Goal: Task Accomplishment & Management: Manage account settings

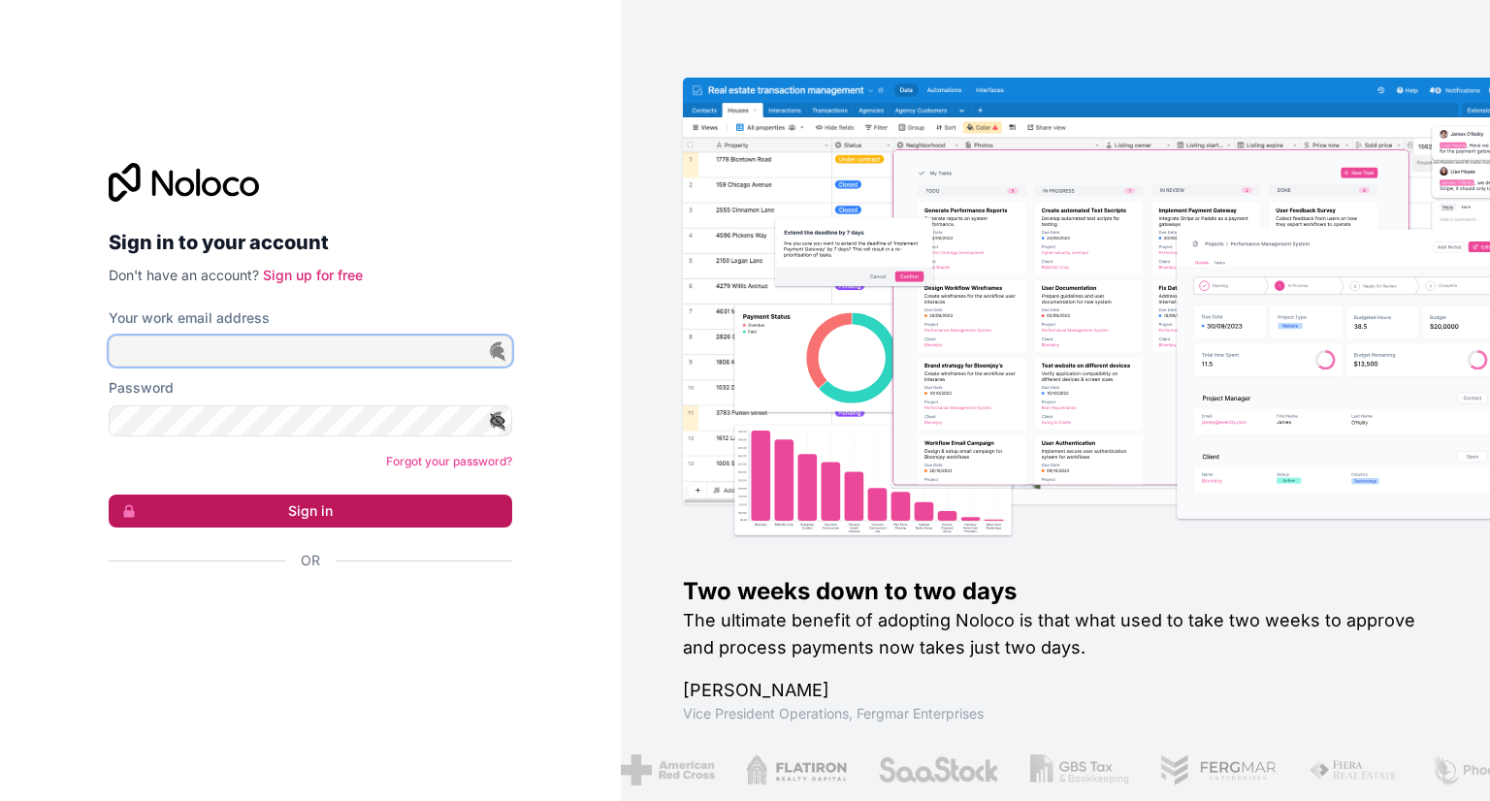
type input "**********"
click at [376, 507] on button "Sign in" at bounding box center [311, 511] width 404 height 33
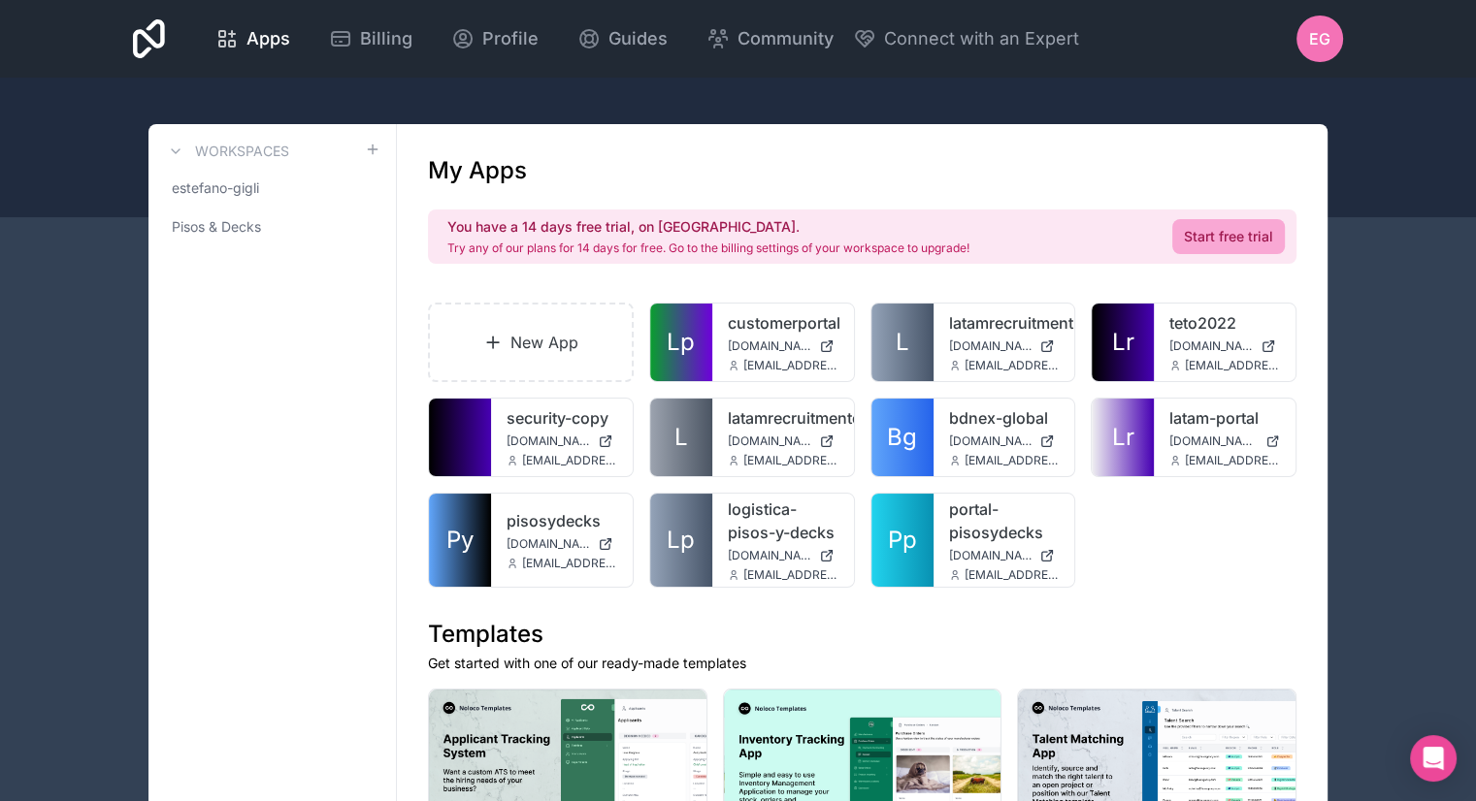
click at [1328, 43] on span "eg" at bounding box center [1319, 38] width 21 height 23
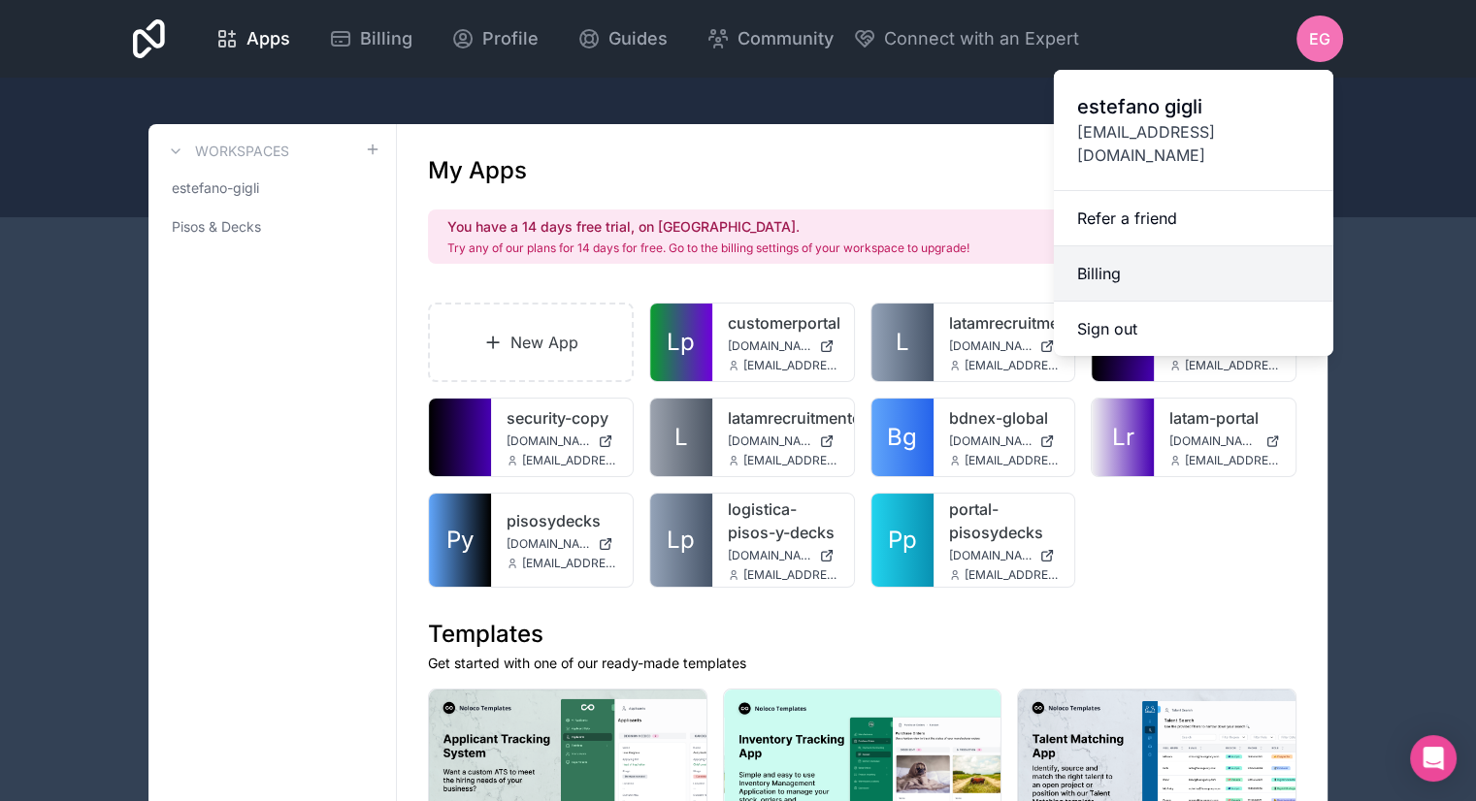
click at [1149, 246] on link "Billing" at bounding box center [1193, 273] width 279 height 55
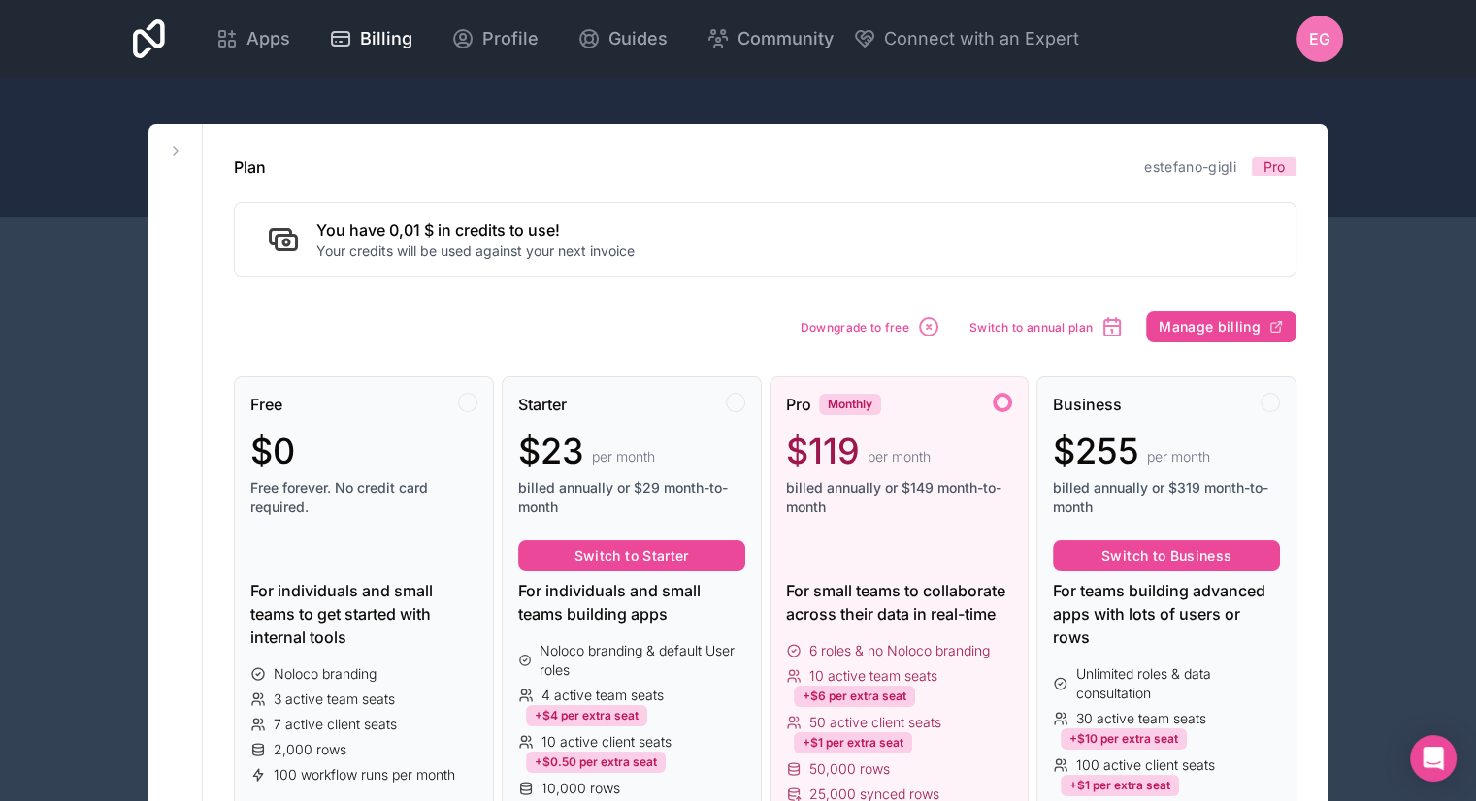
click at [1321, 40] on span "eg" at bounding box center [1319, 38] width 21 height 23
click at [1005, 198] on div "Plan estefano-gigli Pro You have 0,01 $ in credits to use! Your credits will be…" at bounding box center [765, 216] width 1062 height 122
click at [1204, 342] on div "Downgrade to free Switch to annual plan Manage billing" at bounding box center [1045, 327] width 503 height 37
click at [1205, 328] on span "Manage billing" at bounding box center [1210, 326] width 102 height 17
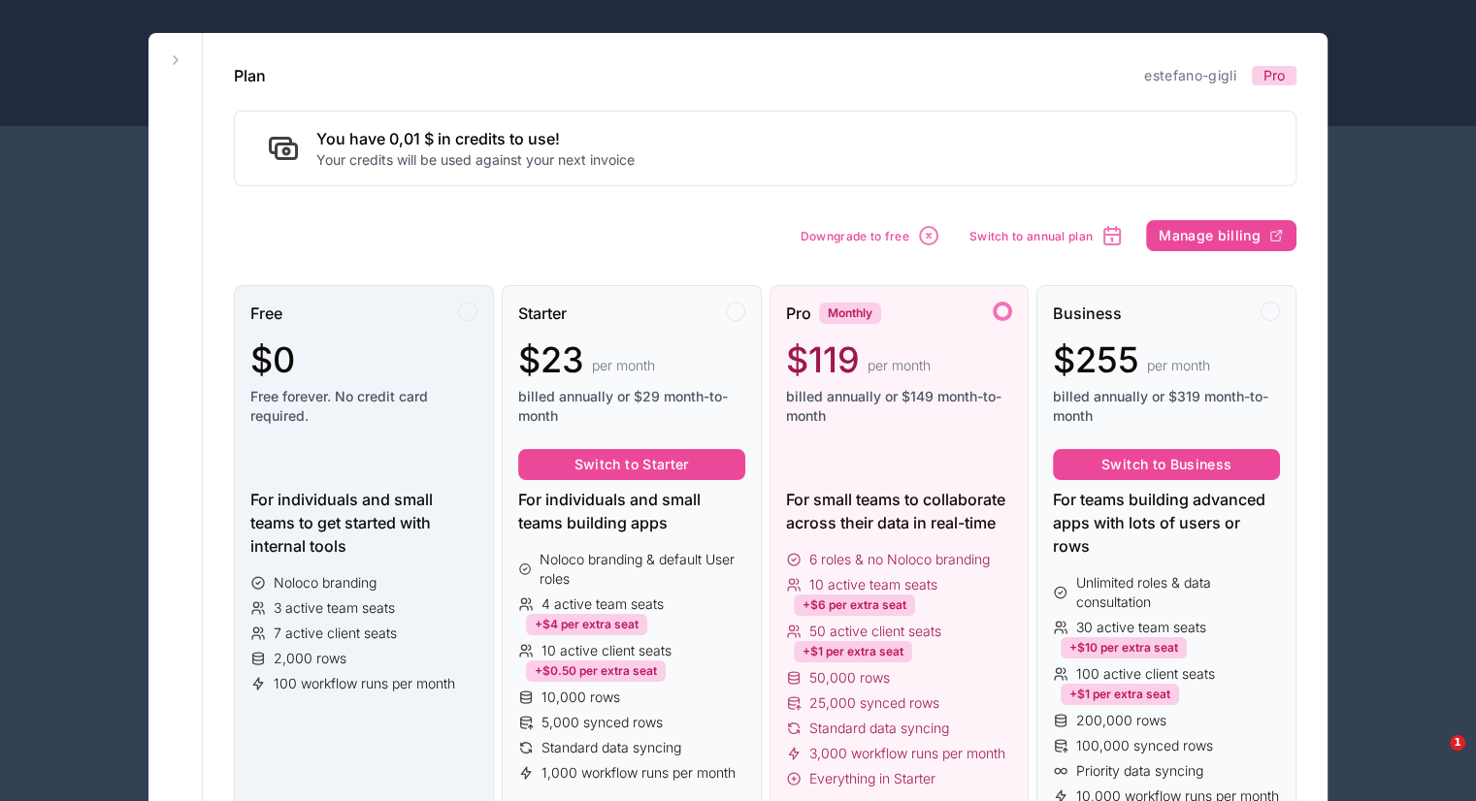
scroll to position [194, 0]
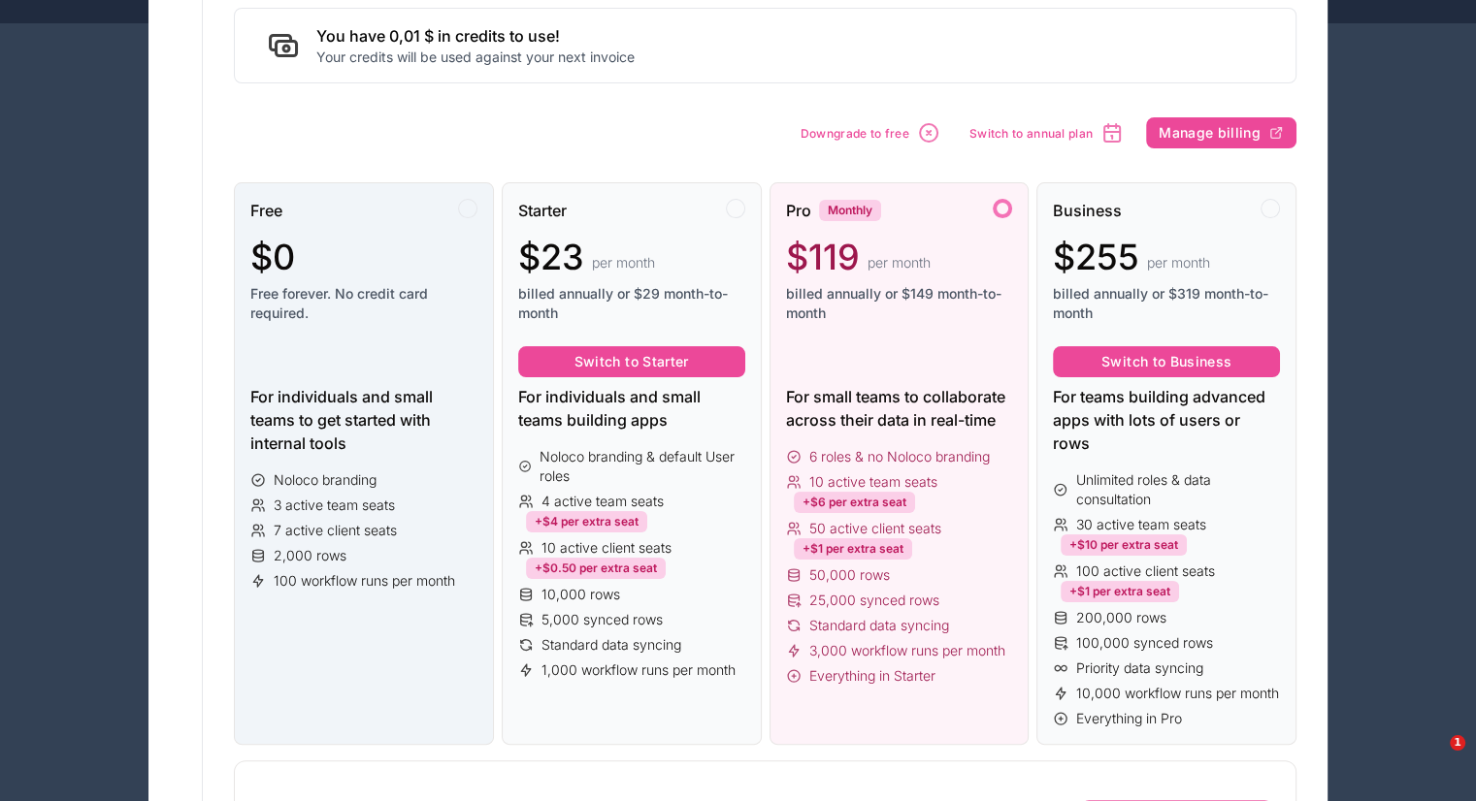
click at [330, 286] on span "Free forever. No credit card required." at bounding box center [363, 303] width 227 height 39
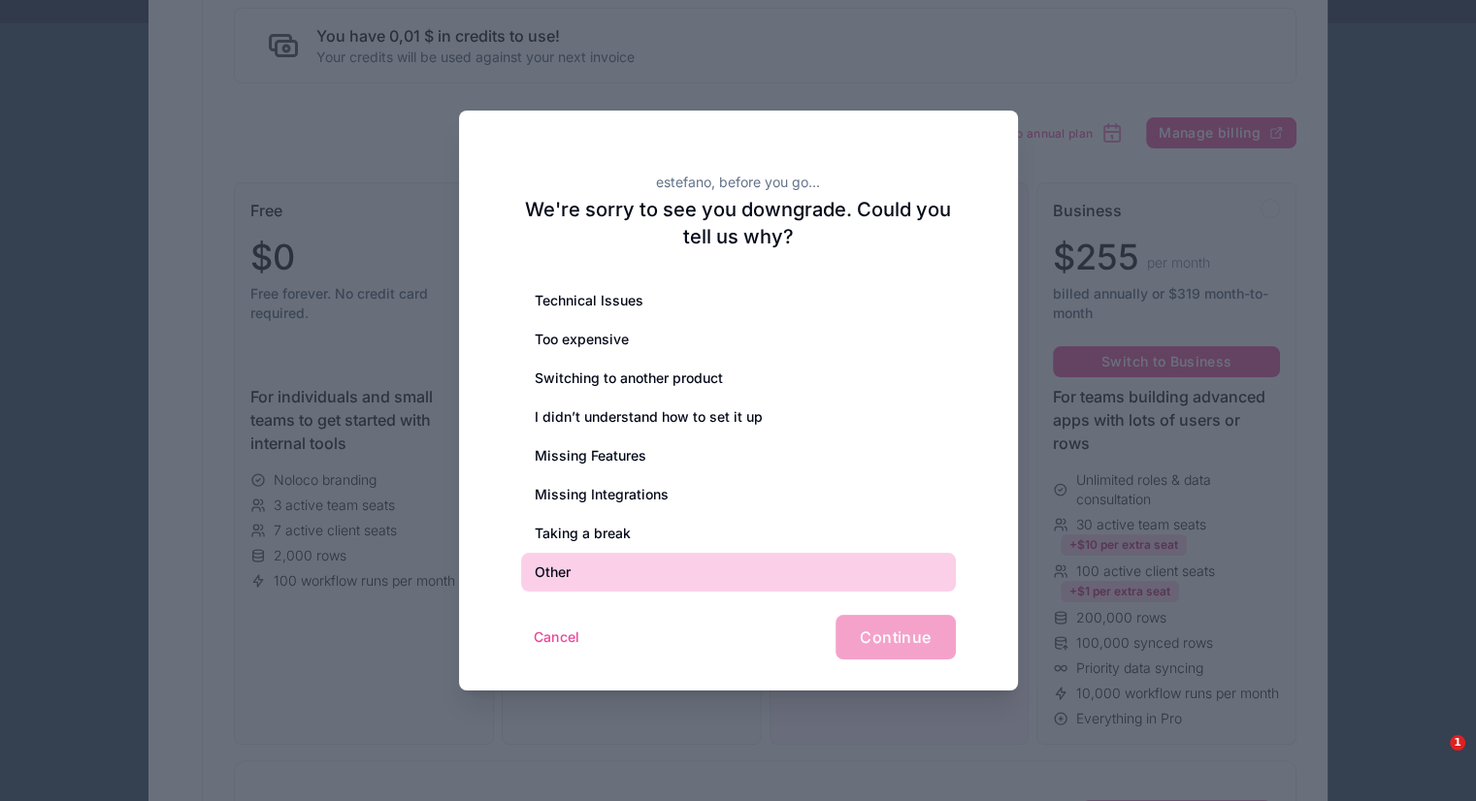
click at [600, 561] on div "Other" at bounding box center [738, 572] width 435 height 39
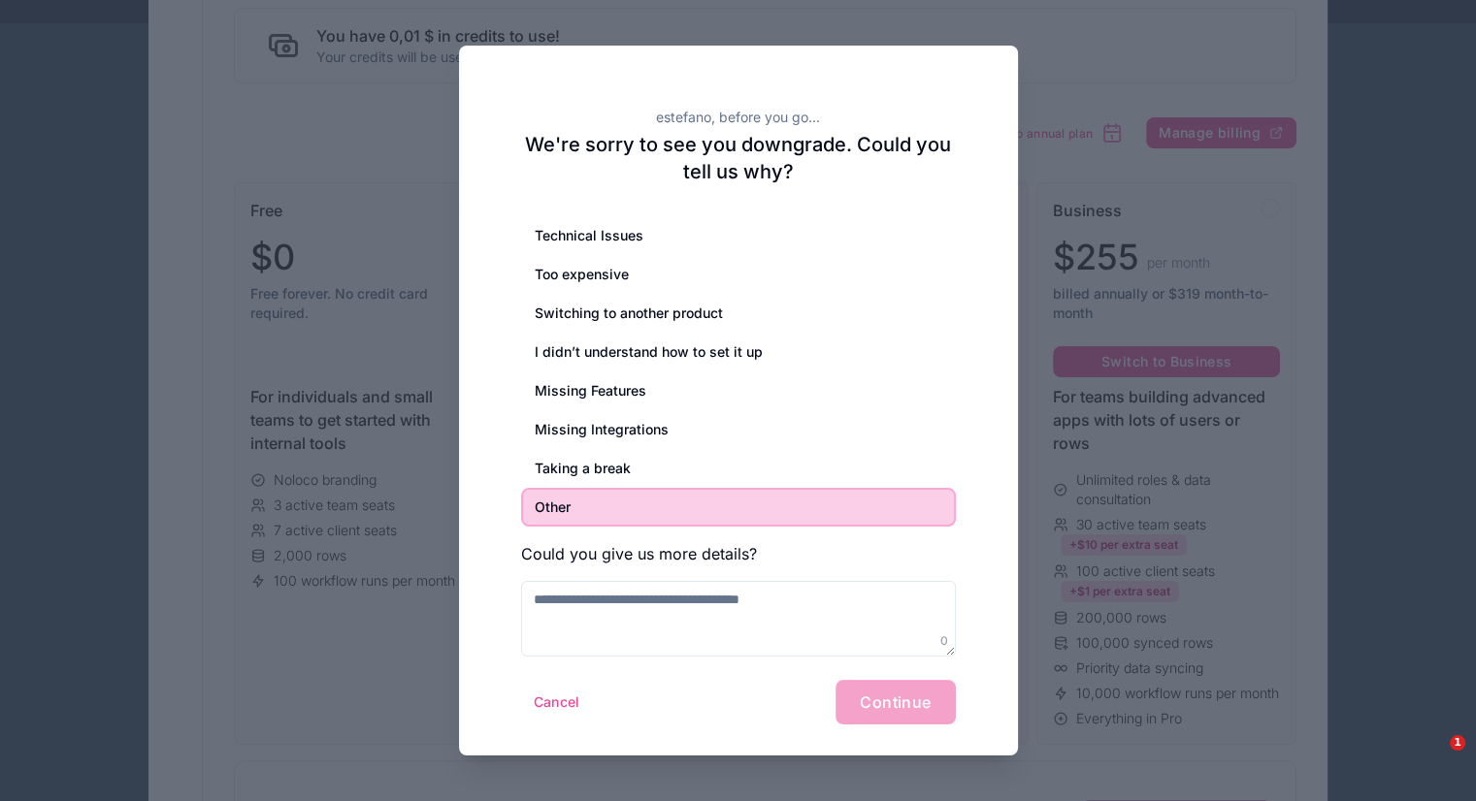
click at [681, 556] on h3 "Could you give us more details?" at bounding box center [738, 553] width 435 height 23
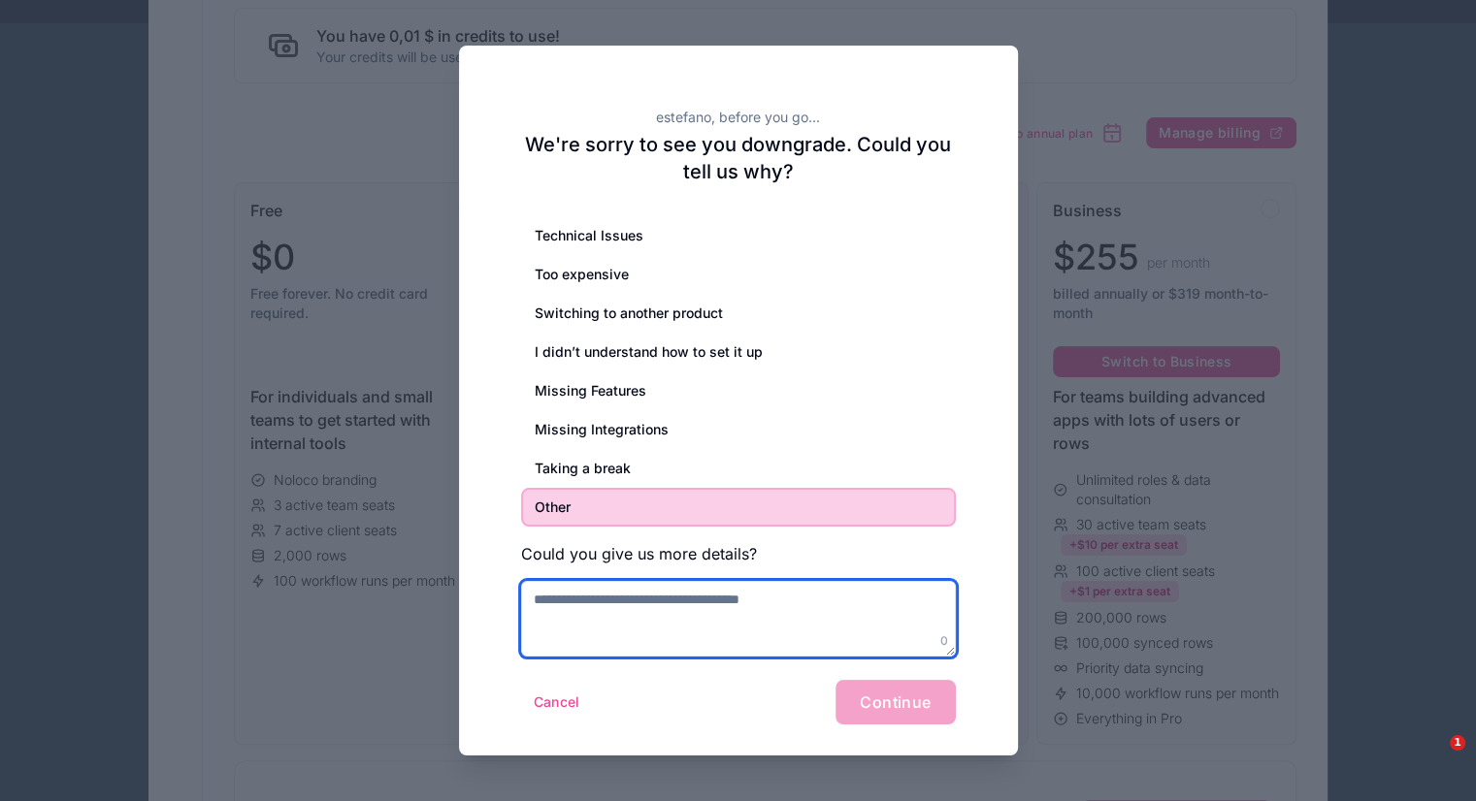
click at [707, 602] on textarea at bounding box center [738, 619] width 435 height 76
type textarea "**********"
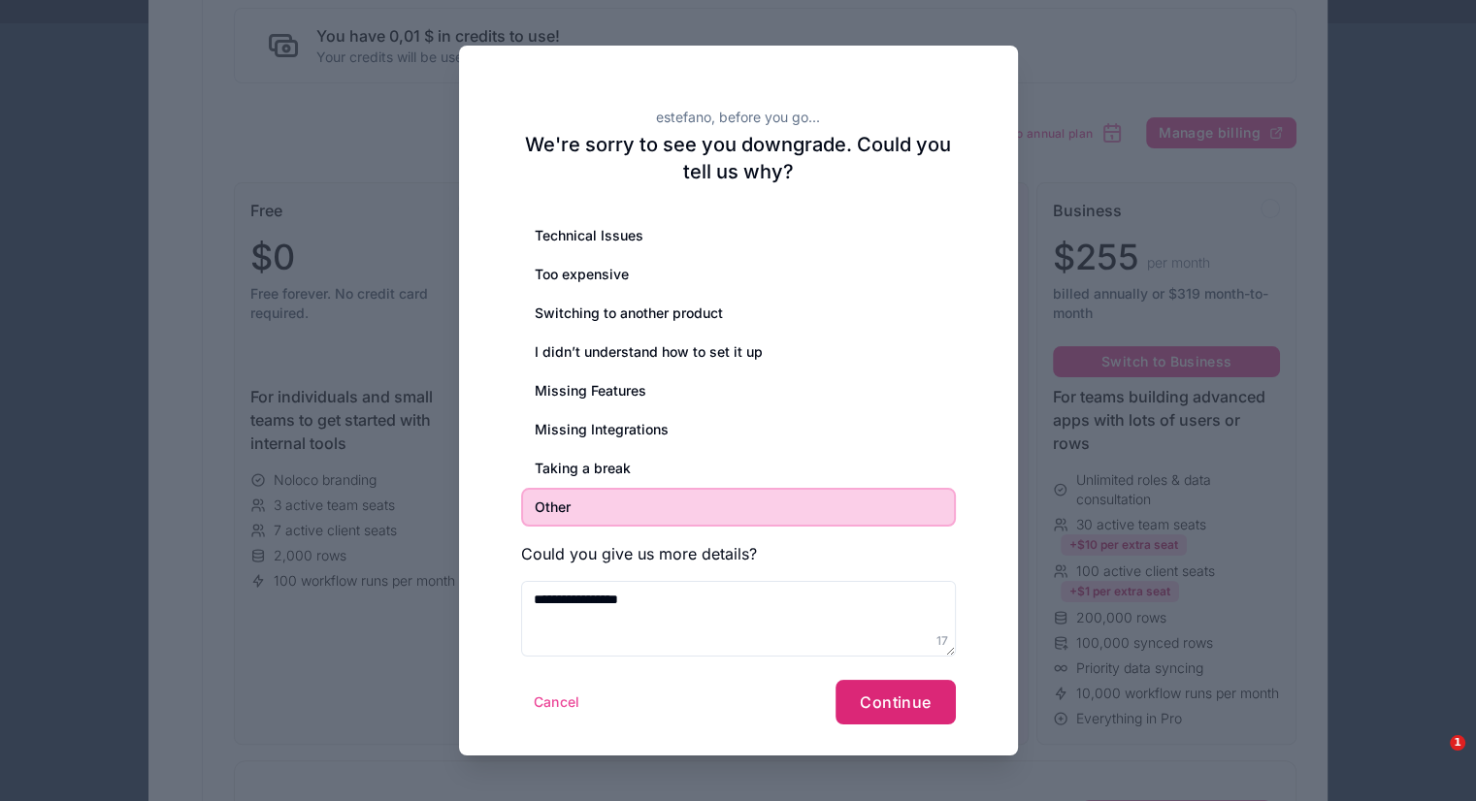
click at [899, 701] on span "Continue" at bounding box center [895, 702] width 71 height 19
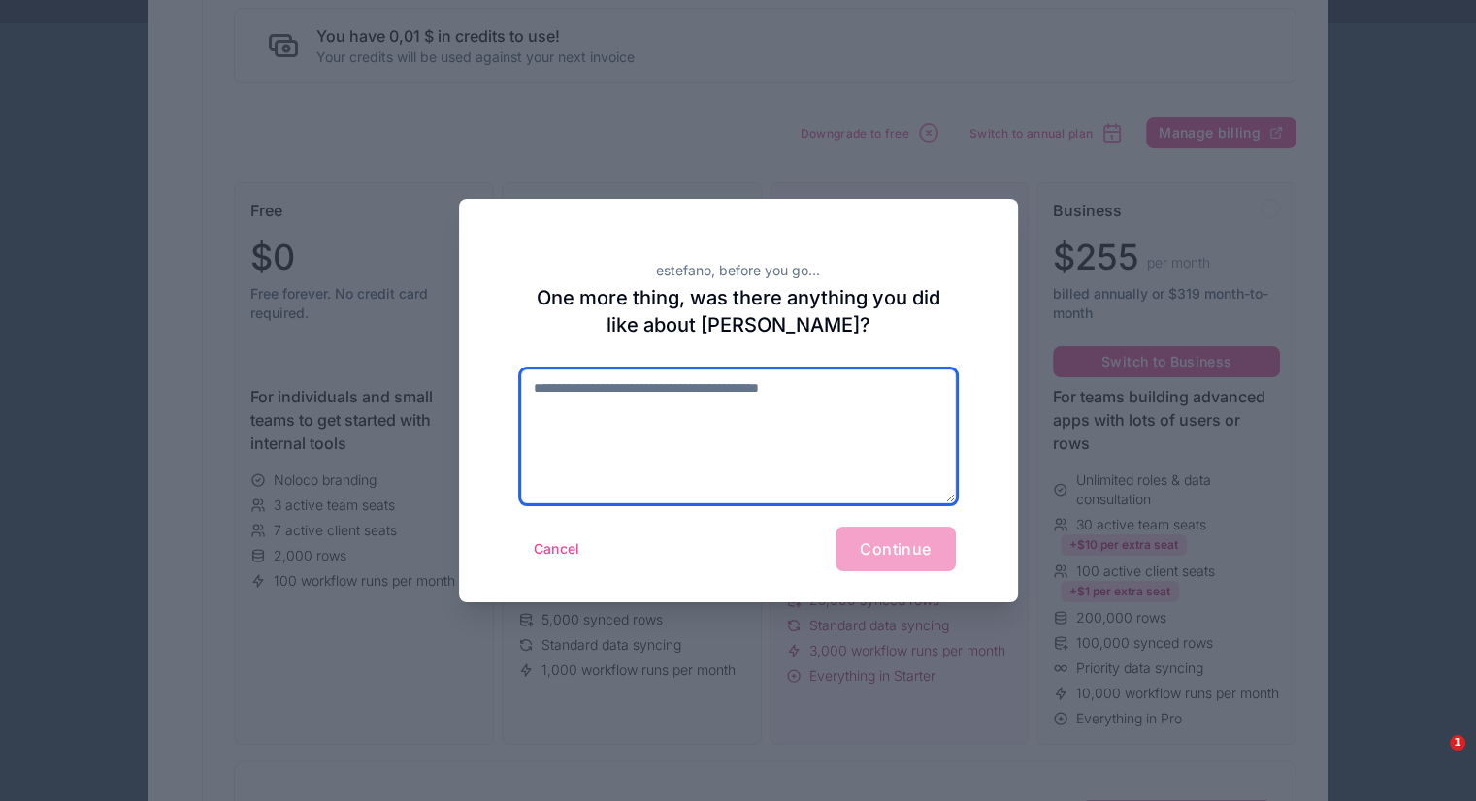
click at [772, 420] on textarea at bounding box center [738, 437] width 435 height 134
type textarea "*"
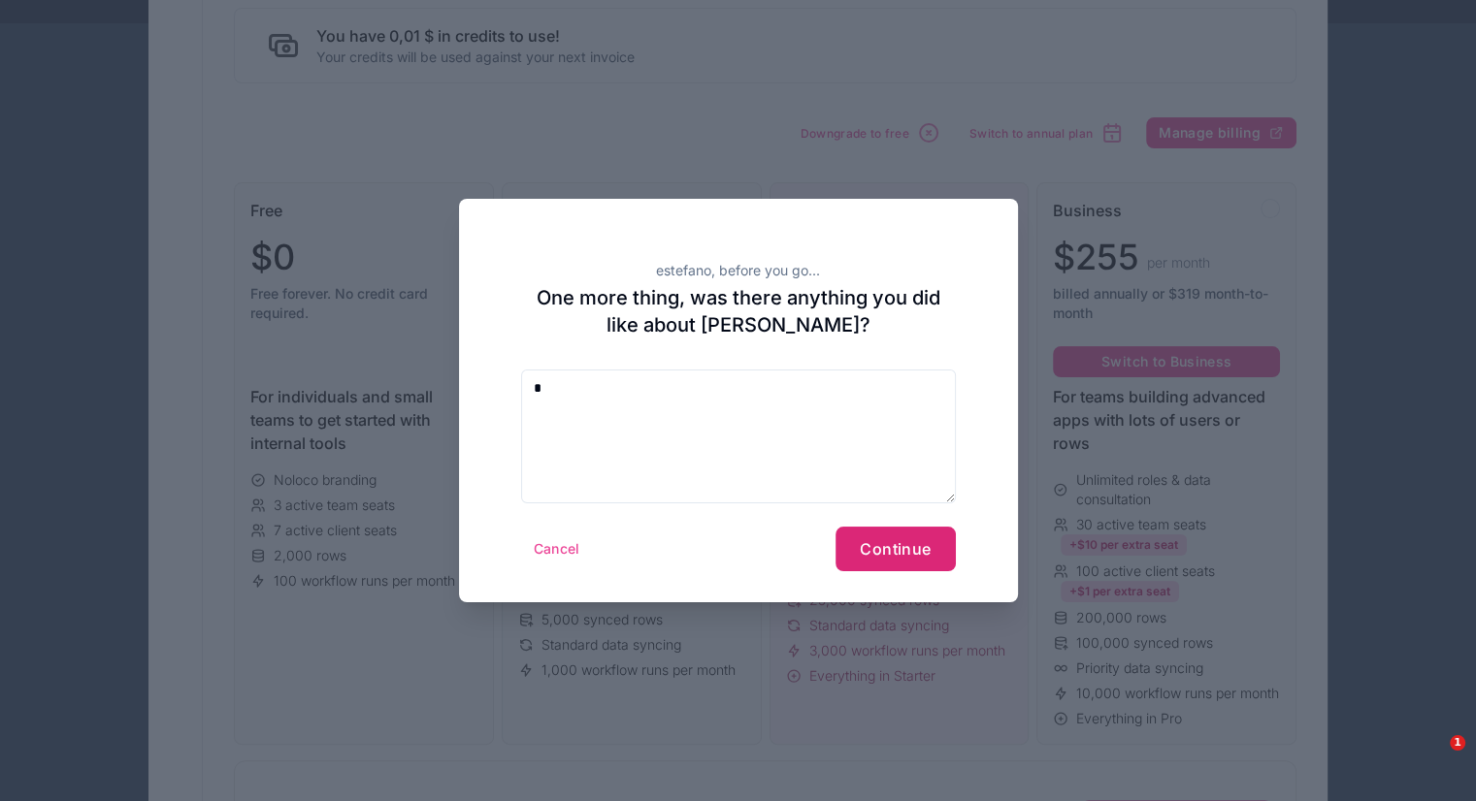
click at [858, 556] on button "Continue" at bounding box center [894, 549] width 119 height 45
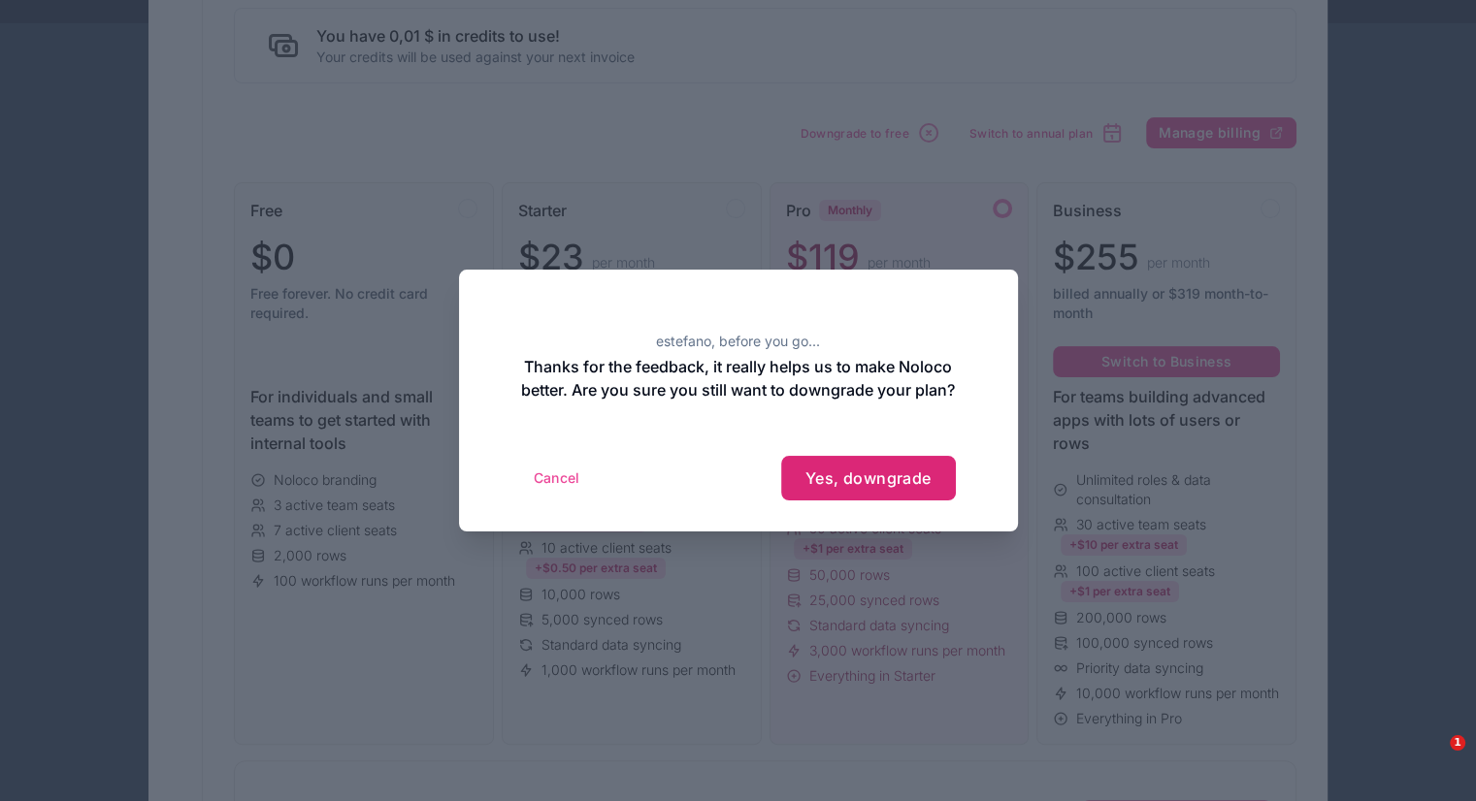
click at [854, 488] on span "Yes, downgrade" at bounding box center [868, 478] width 126 height 19
